Goal: Transaction & Acquisition: Book appointment/travel/reservation

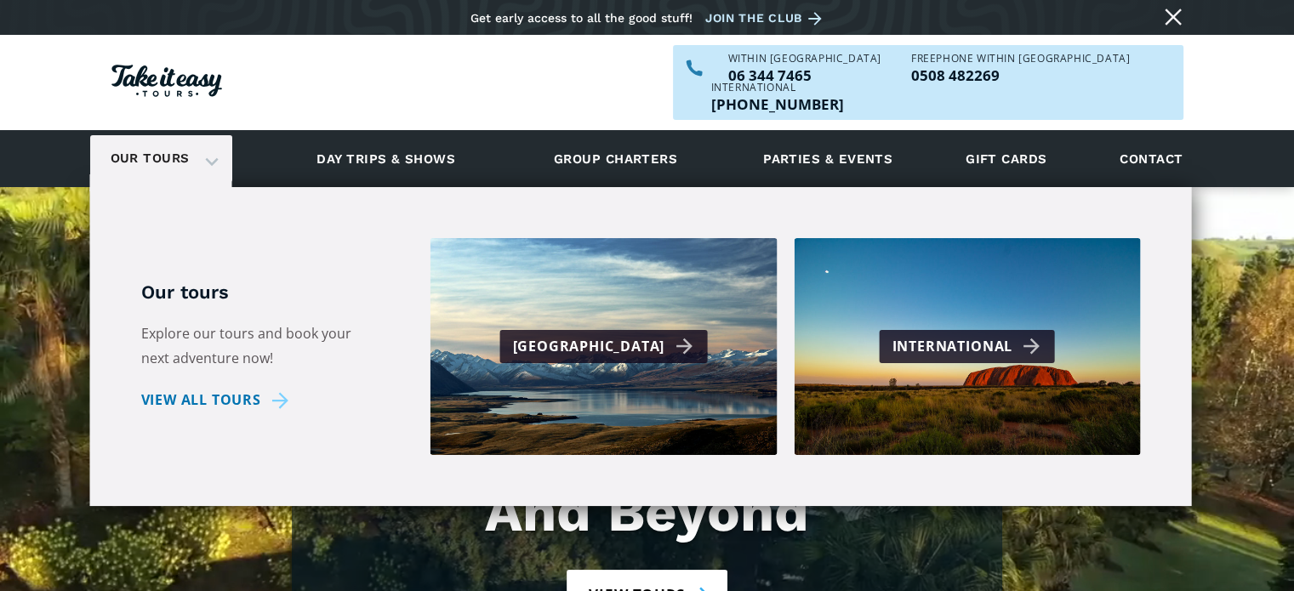
click at [151, 139] on link "Our tours" at bounding box center [150, 159] width 105 height 40
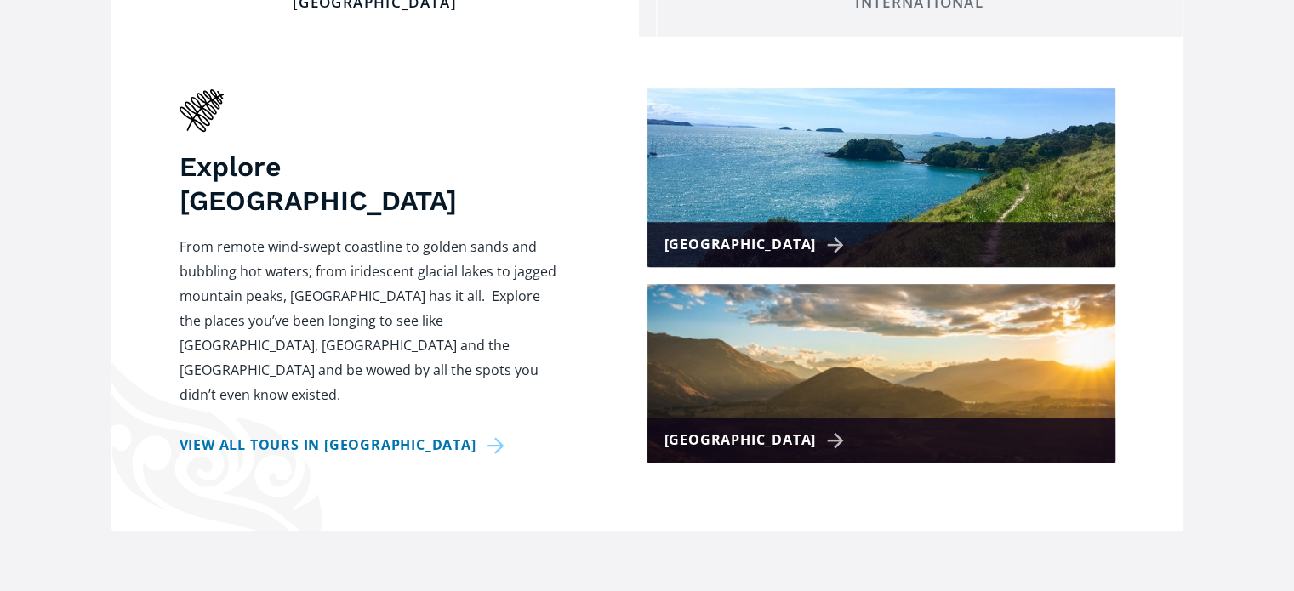
scroll to position [715, 0]
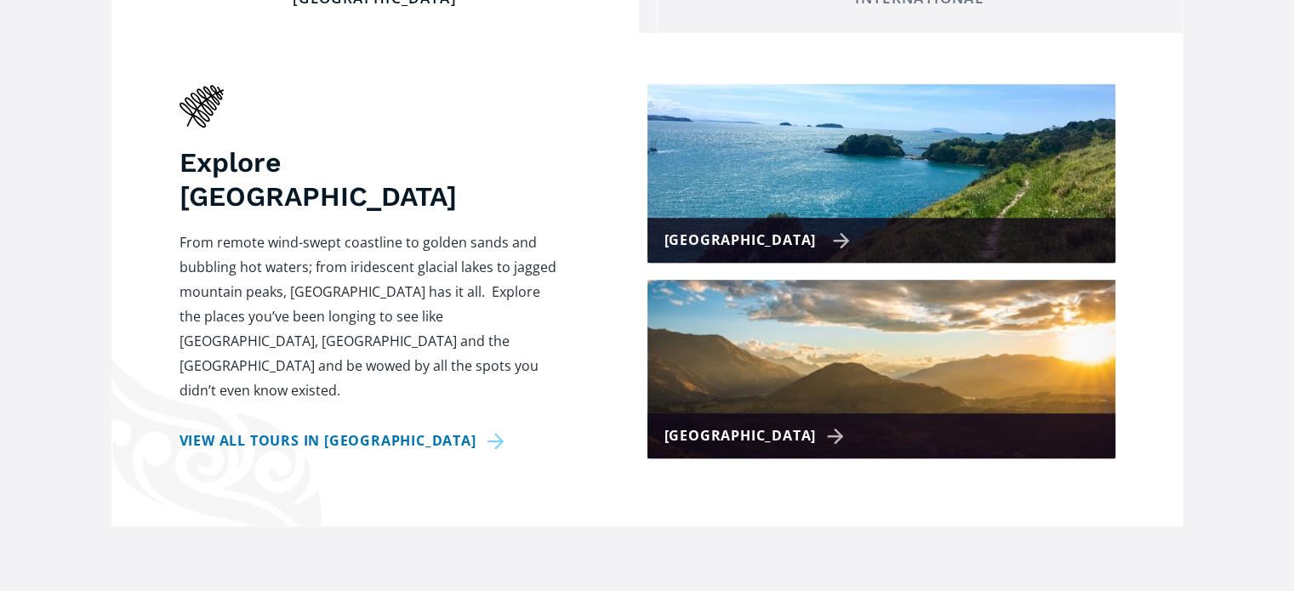
click at [728, 228] on div "[GEOGRAPHIC_DATA]" at bounding box center [758, 240] width 186 height 25
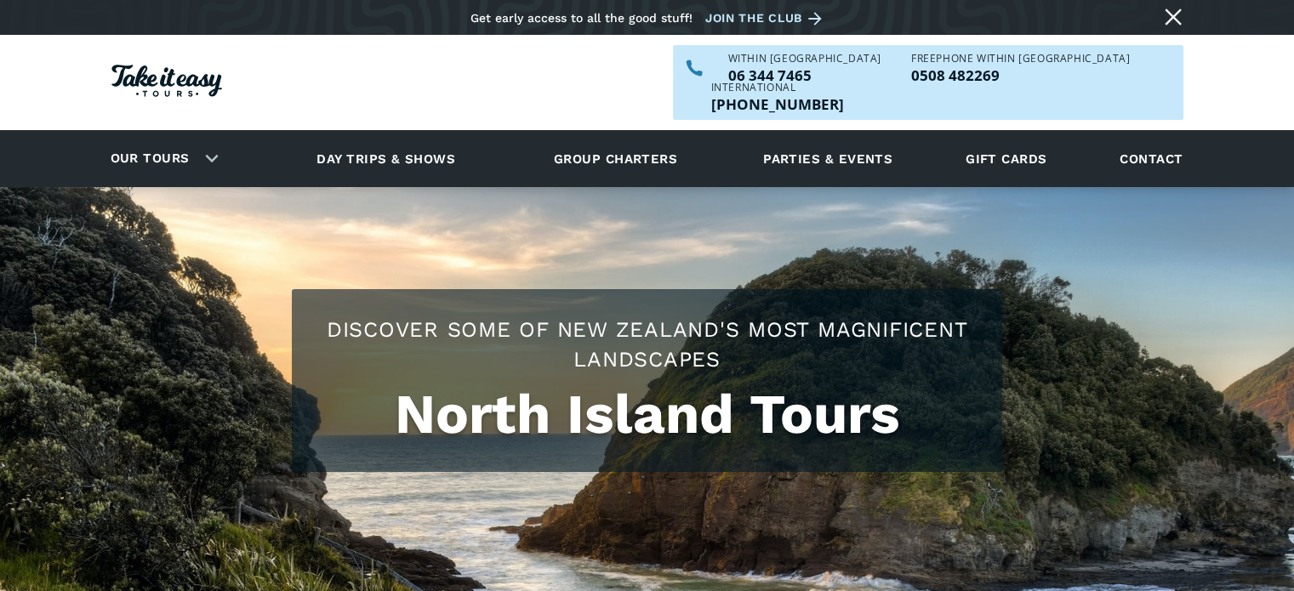
checkbox input "true"
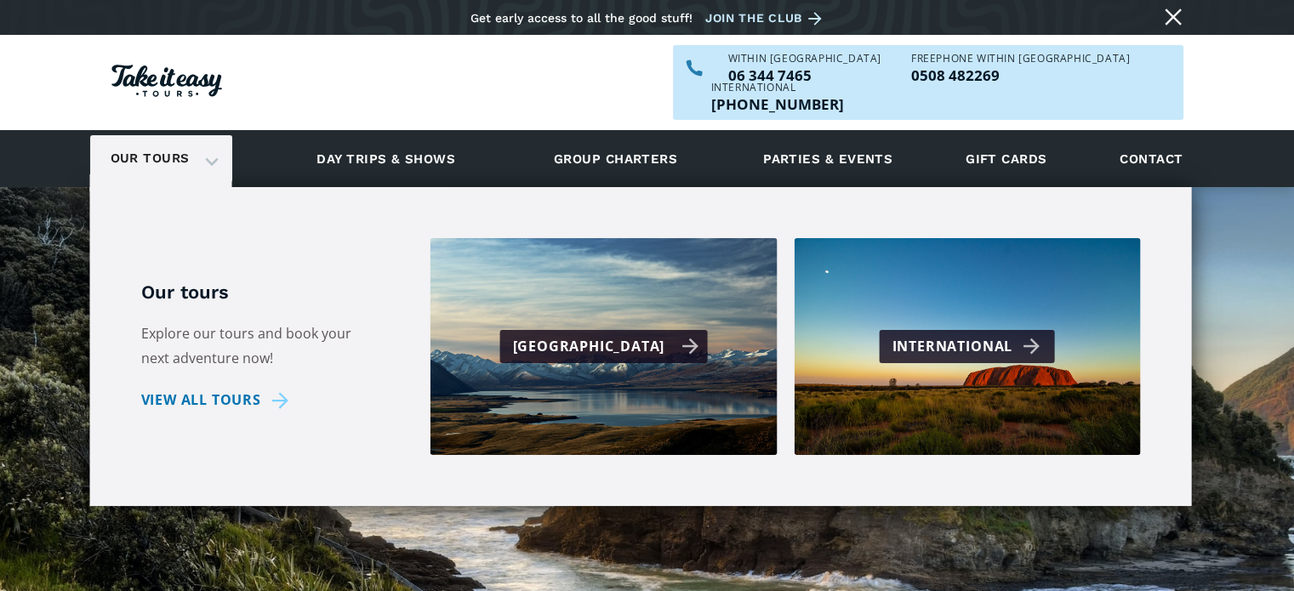
click at [586, 334] on div "[GEOGRAPHIC_DATA]" at bounding box center [605, 346] width 186 height 25
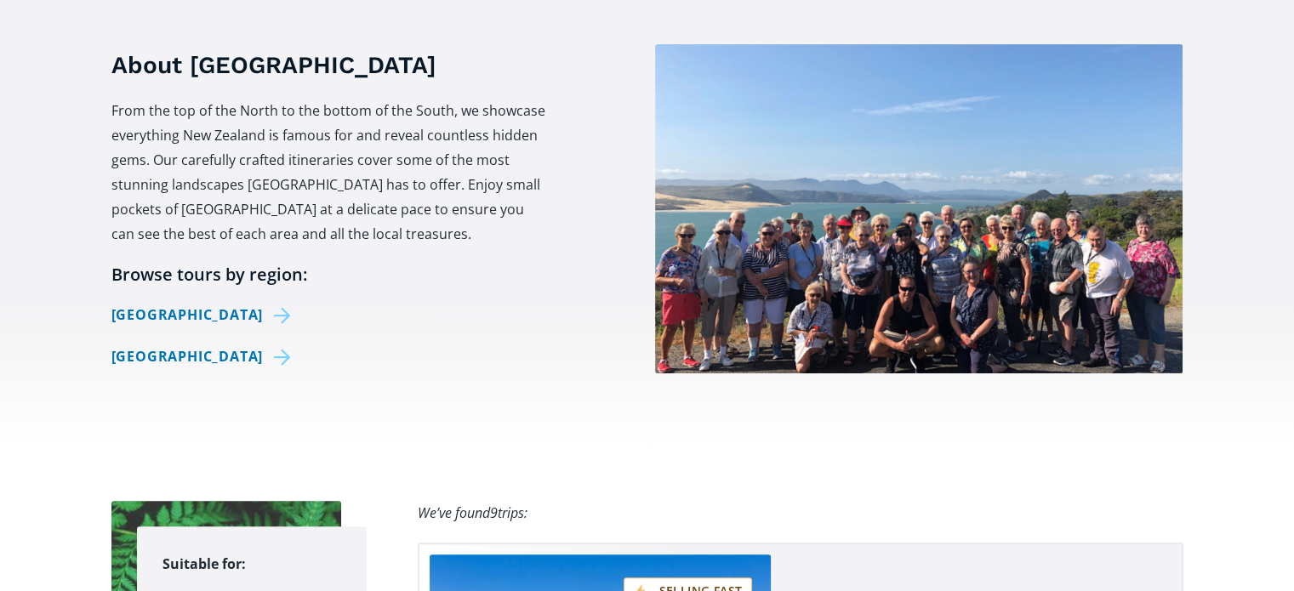
scroll to position [647, 0]
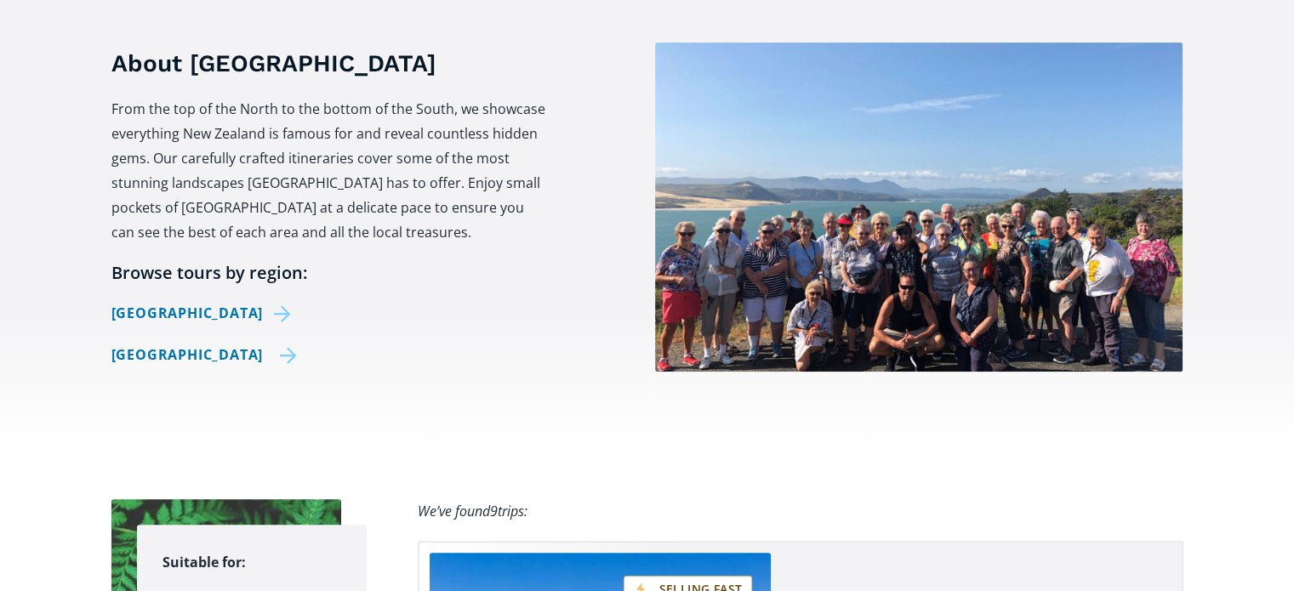
click at [178, 343] on link "[GEOGRAPHIC_DATA]" at bounding box center [204, 355] width 186 height 25
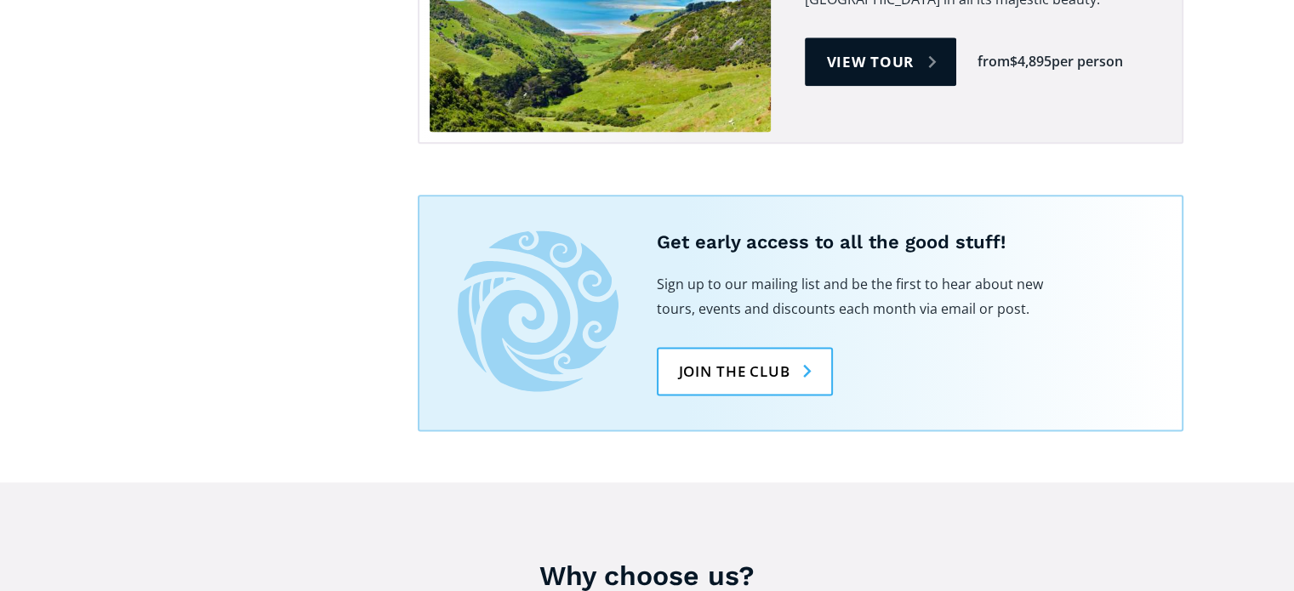
scroll to position [2213, 0]
